Goal: Task Accomplishment & Management: Use online tool/utility

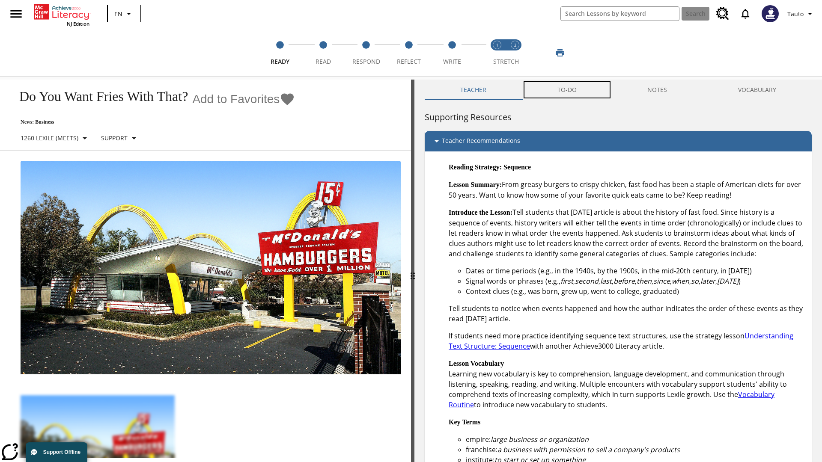
click at [567, 90] on button "TO-DO" at bounding box center [567, 90] width 90 height 21
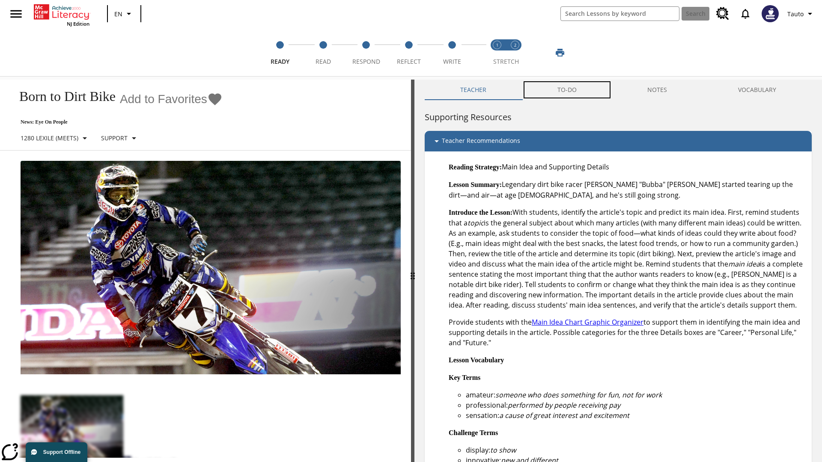
click at [567, 90] on button "TO-DO" at bounding box center [567, 90] width 90 height 21
